Goal: Use online tool/utility: Utilize a website feature to perform a specific function

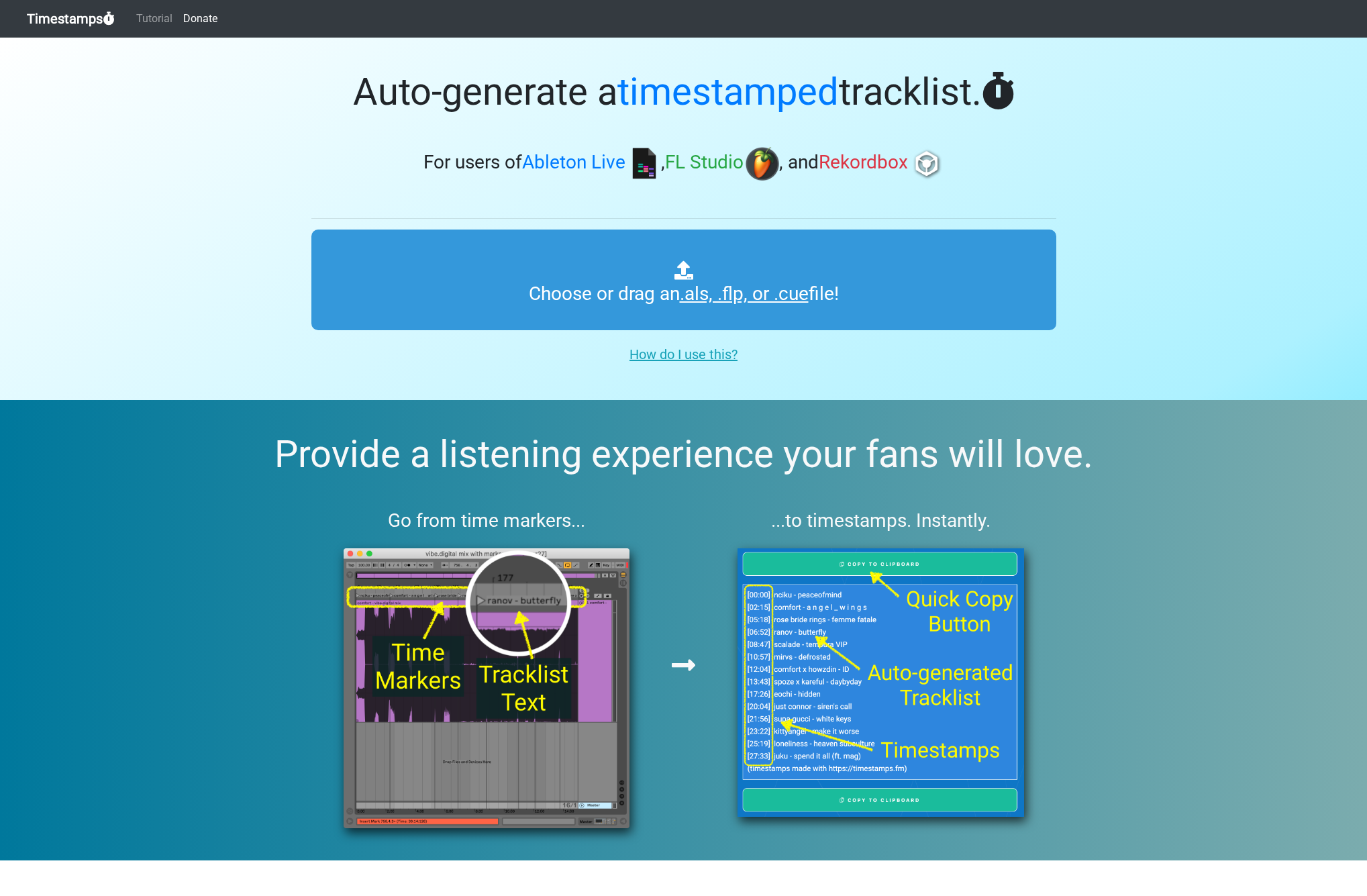
type input "C:\fakepath\Spinnin' Sessions 645 ts.als"
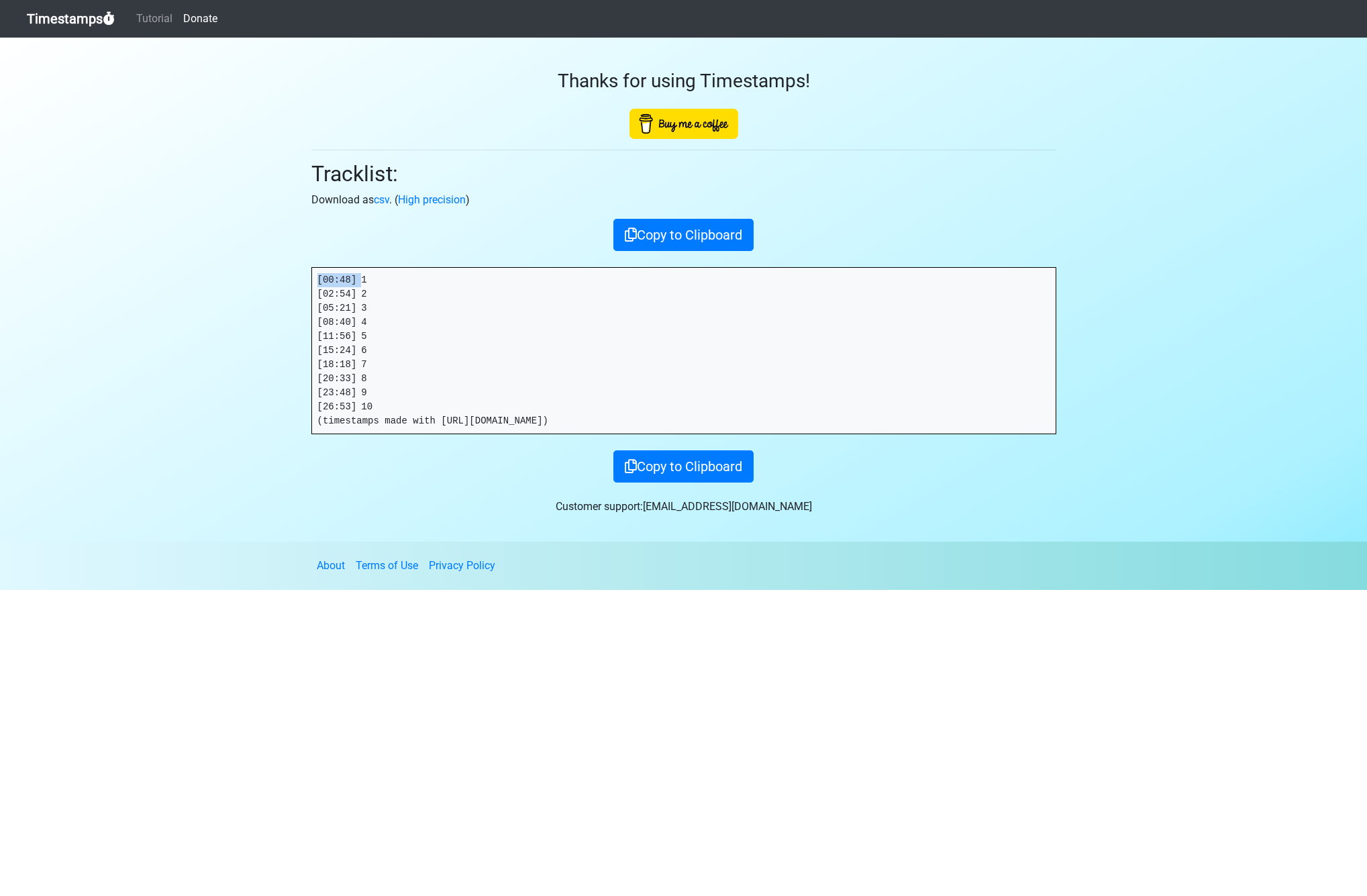
drag, startPoint x: 361, startPoint y: 282, endPoint x: 262, endPoint y: 275, distance: 99.2
click at [262, 275] on section "Thanks for using Timestamps! Tracklist: Download as csv . ( High precision ) Co…" at bounding box center [683, 289] width 1367 height 504
drag, startPoint x: 362, startPoint y: 294, endPoint x: 229, endPoint y: 292, distance: 133.0
click at [229, 292] on section "Thanks for using Timestamps! Tracklist: Download as csv . ( High precision ) Co…" at bounding box center [683, 289] width 1367 height 504
copy pre "[02:54]"
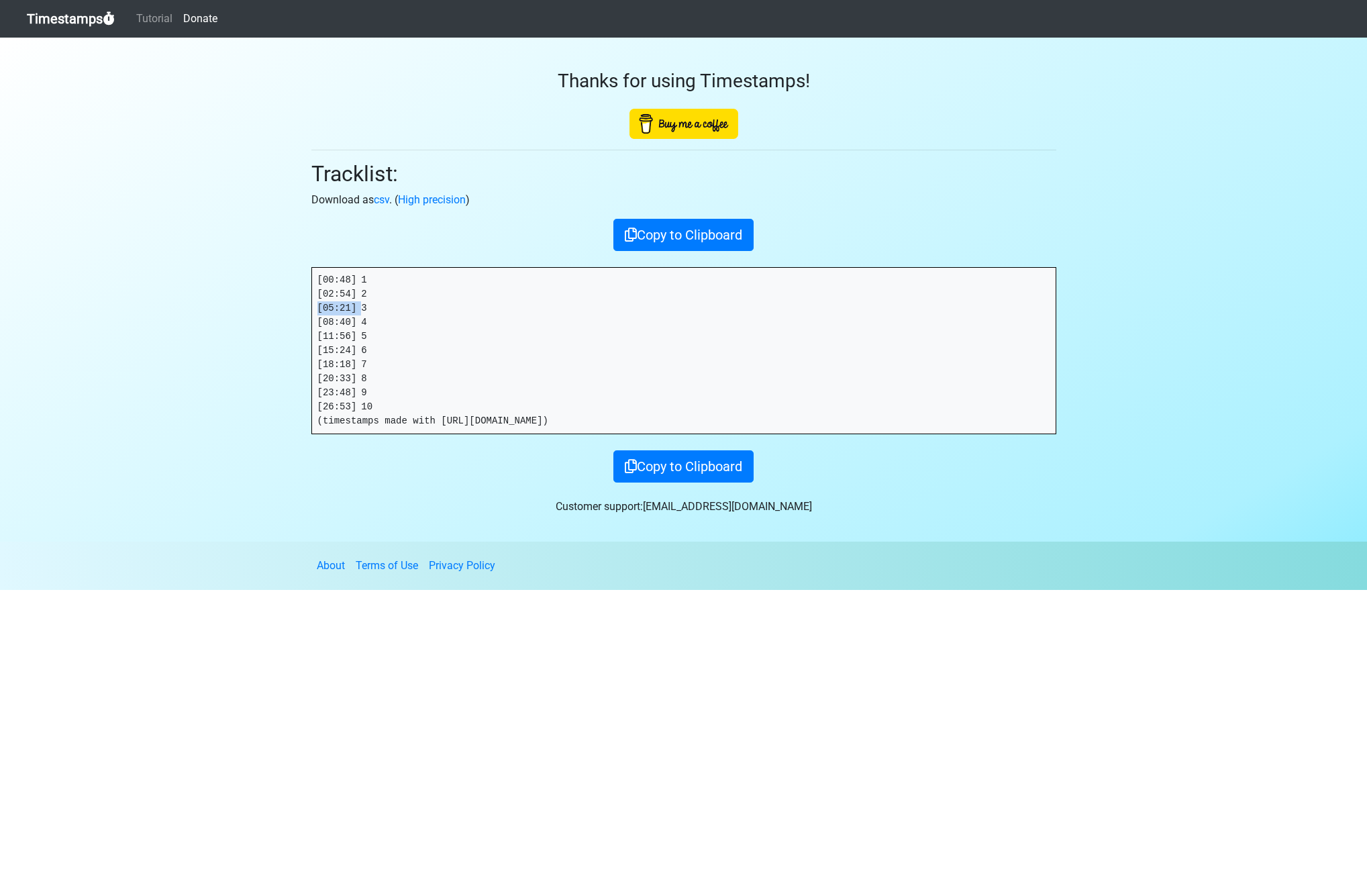
drag, startPoint x: 359, startPoint y: 308, endPoint x: 270, endPoint y: 307, distance: 89.0
click at [270, 307] on section "Thanks for using Timestamps! Tracklist: Download as csv . ( High precision ) Co…" at bounding box center [683, 289] width 1367 height 504
copy pre "[05:21]"
drag, startPoint x: 362, startPoint y: 322, endPoint x: 205, endPoint y: 322, distance: 157.0
click at [207, 320] on section "Thanks for using Timestamps! Tracklist: Download as csv . ( High precision ) Co…" at bounding box center [683, 289] width 1367 height 504
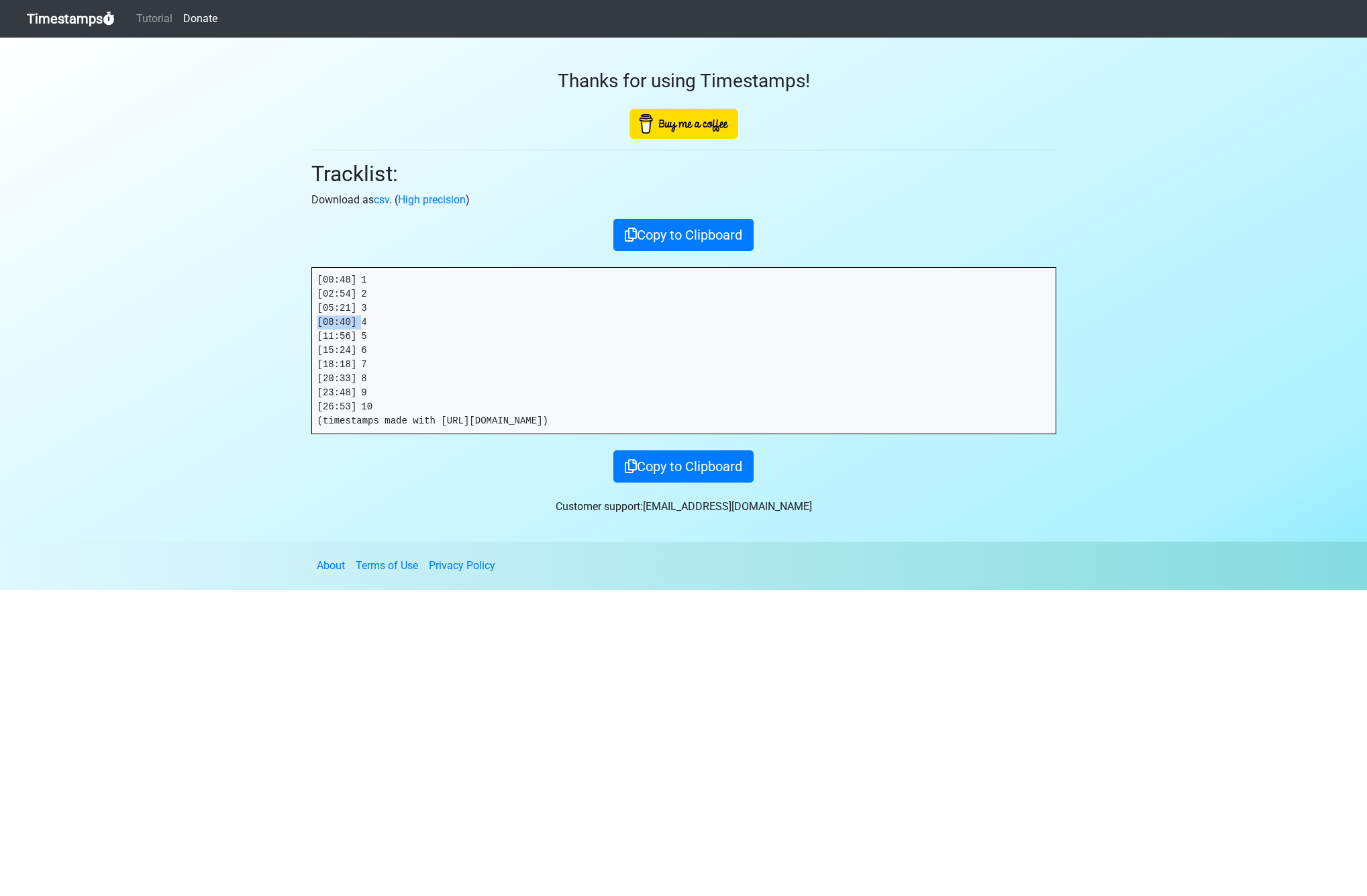
copy pre "[08:40]"
drag, startPoint x: 346, startPoint y: 337, endPoint x: 247, endPoint y: 337, distance: 99.0
click at [247, 337] on section "Thanks for using Timestamps! Tracklist: Download as csv . ( High precision ) Co…" at bounding box center [683, 289] width 1367 height 504
copy pre "[11:56]"
drag, startPoint x: 365, startPoint y: 349, endPoint x: 235, endPoint y: 349, distance: 130.0
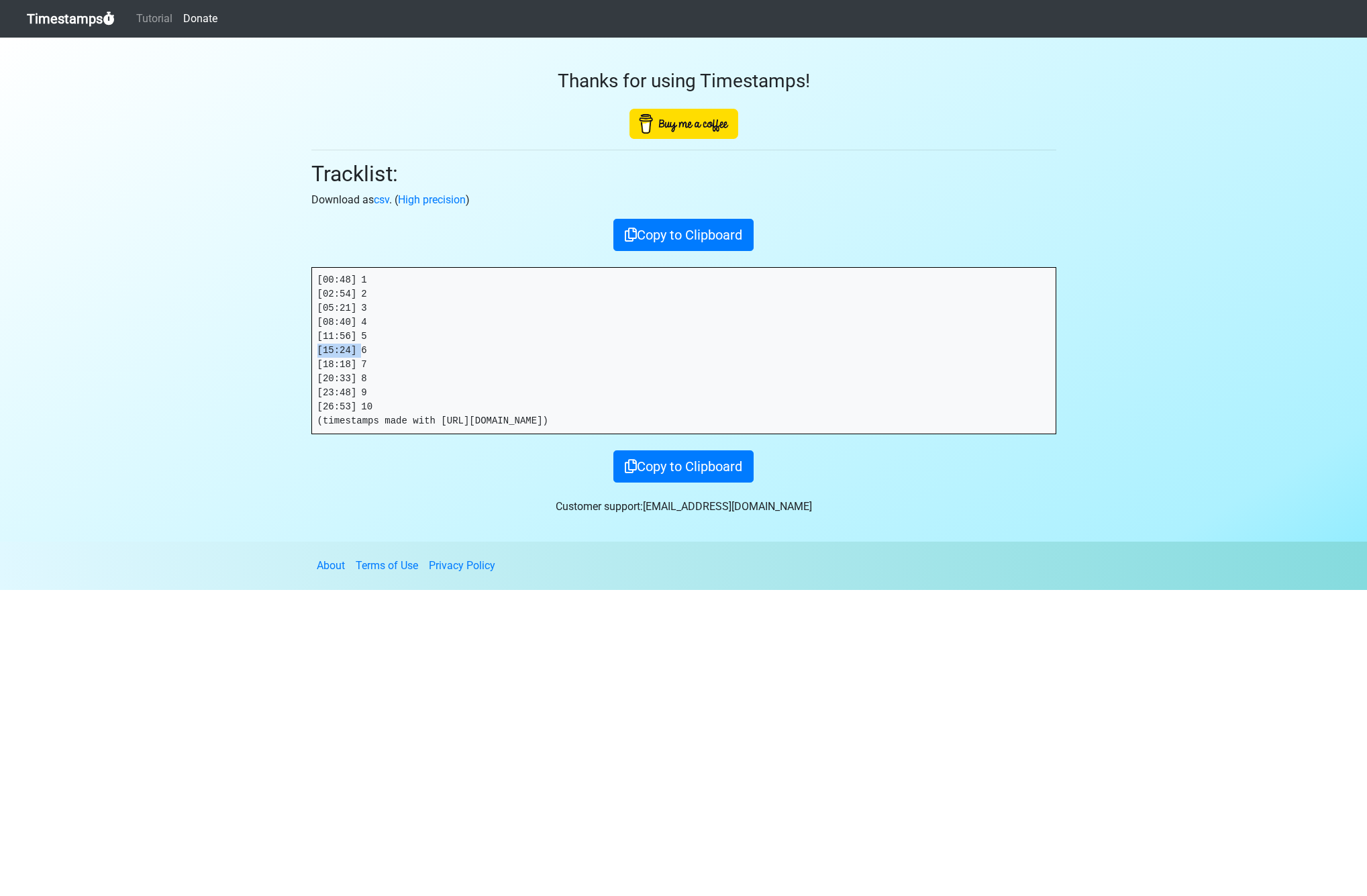
click at [235, 349] on section "Thanks for using Timestamps! Tracklist: Download as csv . ( High precision ) Co…" at bounding box center [683, 289] width 1367 height 504
copy pre "[15:24]"
drag, startPoint x: 362, startPoint y: 366, endPoint x: 0, endPoint y: 456, distance: 373.0
click at [252, 363] on section "Thanks for using Timestamps! Tracklist: Download as csv . ( High precision ) Co…" at bounding box center [683, 289] width 1367 height 504
copy pre "[18:18]"
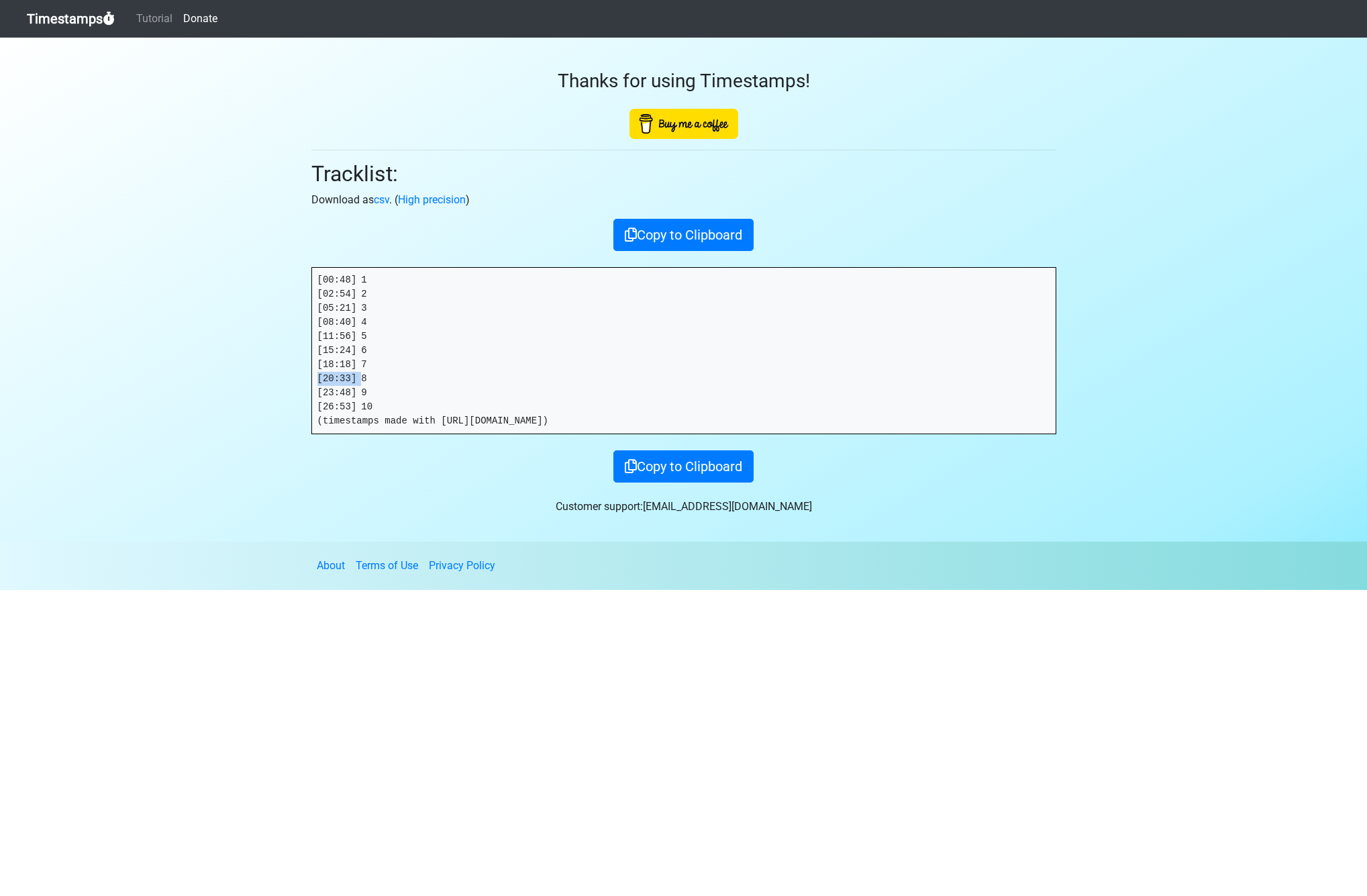
drag, startPoint x: 362, startPoint y: 380, endPoint x: 265, endPoint y: 381, distance: 97.0
click at [265, 381] on section "Thanks for using Timestamps! Tracklist: Download as csv . ( High precision ) Co…" at bounding box center [683, 289] width 1367 height 504
copy pre "[20:33]"
drag, startPoint x: 360, startPoint y: 394, endPoint x: 210, endPoint y: 390, distance: 150.1
click at [210, 390] on section "Thanks for using Timestamps! Tracklist: Download as csv . ( High precision ) Co…" at bounding box center [683, 289] width 1367 height 504
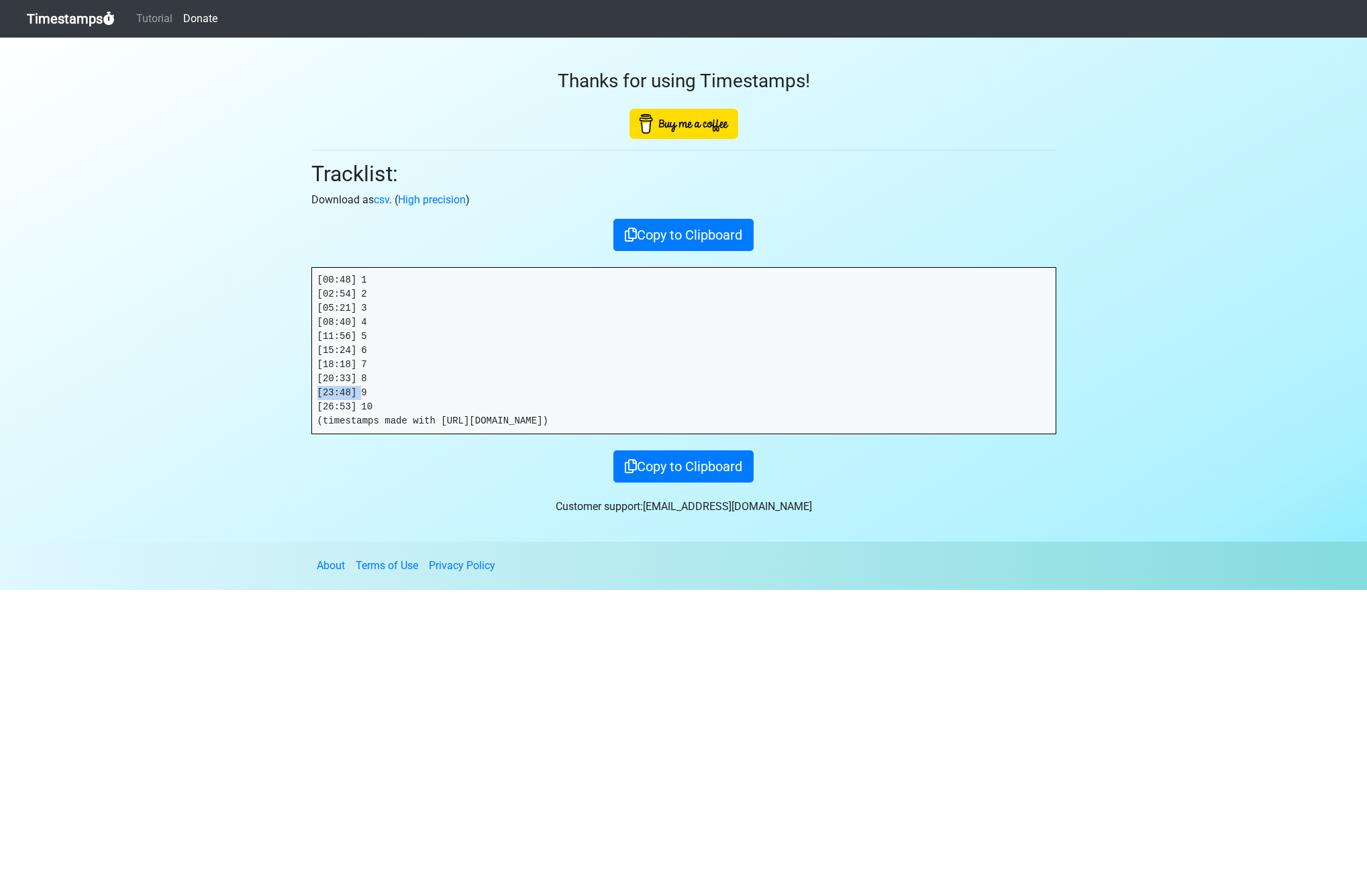
copy pre "[23:48]"
drag, startPoint x: 360, startPoint y: 406, endPoint x: 246, endPoint y: 406, distance: 114.0
click at [246, 406] on section "Thanks for using Timestamps! Tracklist: Download as csv . ( High precision ) Co…" at bounding box center [683, 289] width 1367 height 504
copy pre "[26:53]"
